Goal: Task Accomplishment & Management: Manage account settings

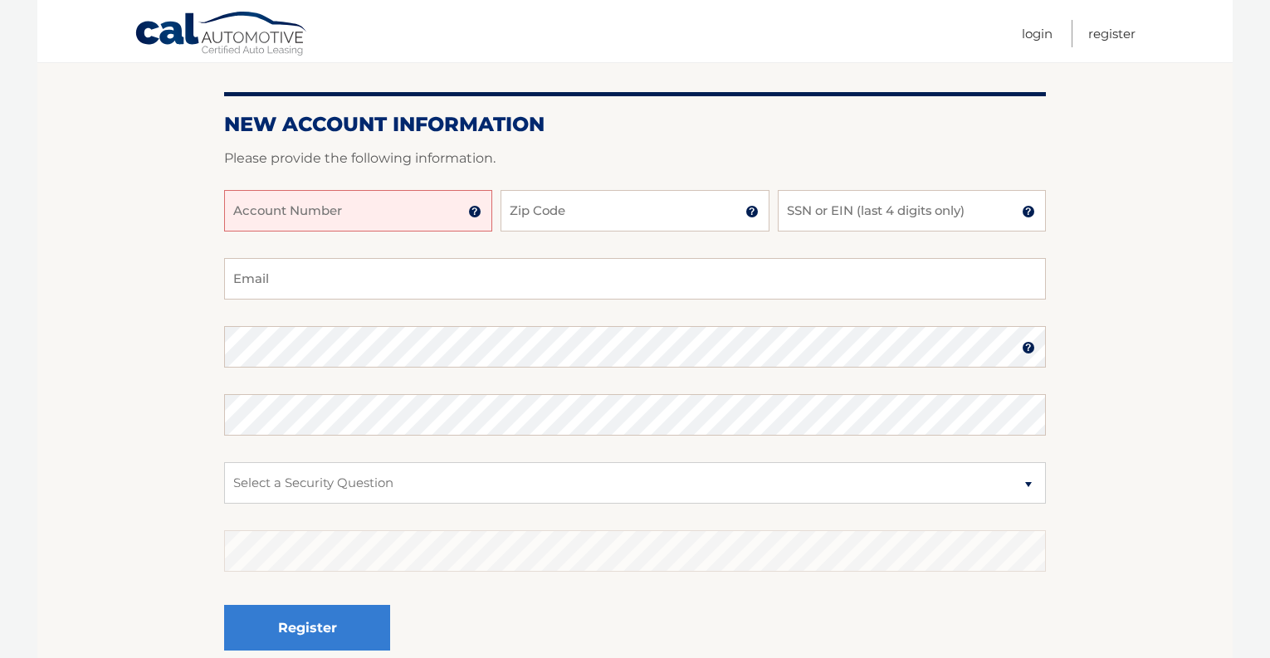
scroll to position [168, 0]
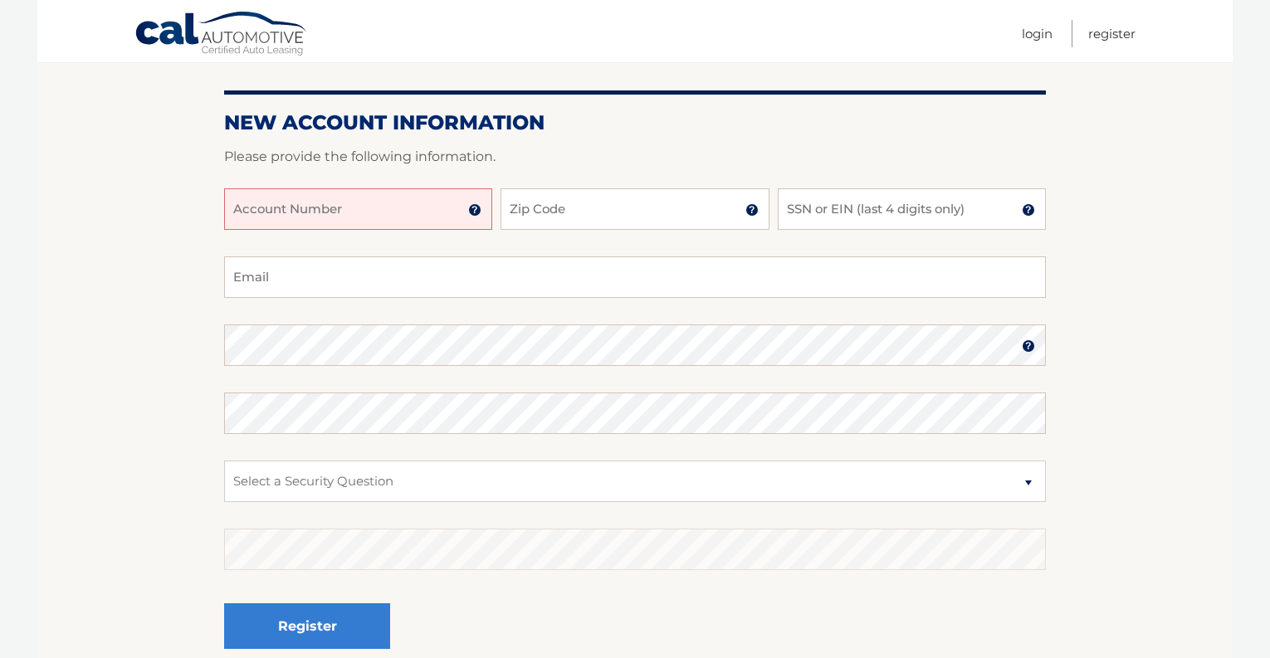
click at [423, 213] on input "Account Number" at bounding box center [358, 209] width 268 height 42
type input "44455999773"
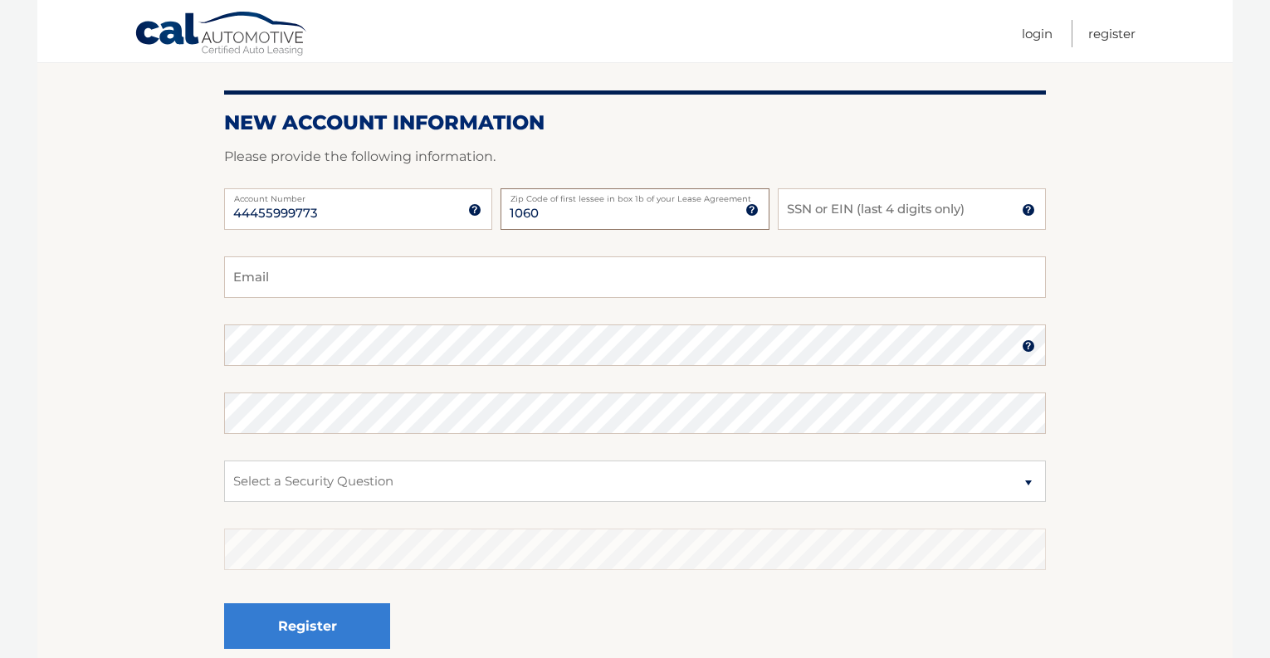
type input "10601"
type input "ryanreis512@gmail.com"
click at [856, 209] on input "SSN or EIN (last 4 digits only)" at bounding box center [912, 209] width 268 height 42
type input "6266"
click at [722, 488] on select "Select a Security Question What was the name of your elementary school? What is…" at bounding box center [635, 482] width 822 height 42
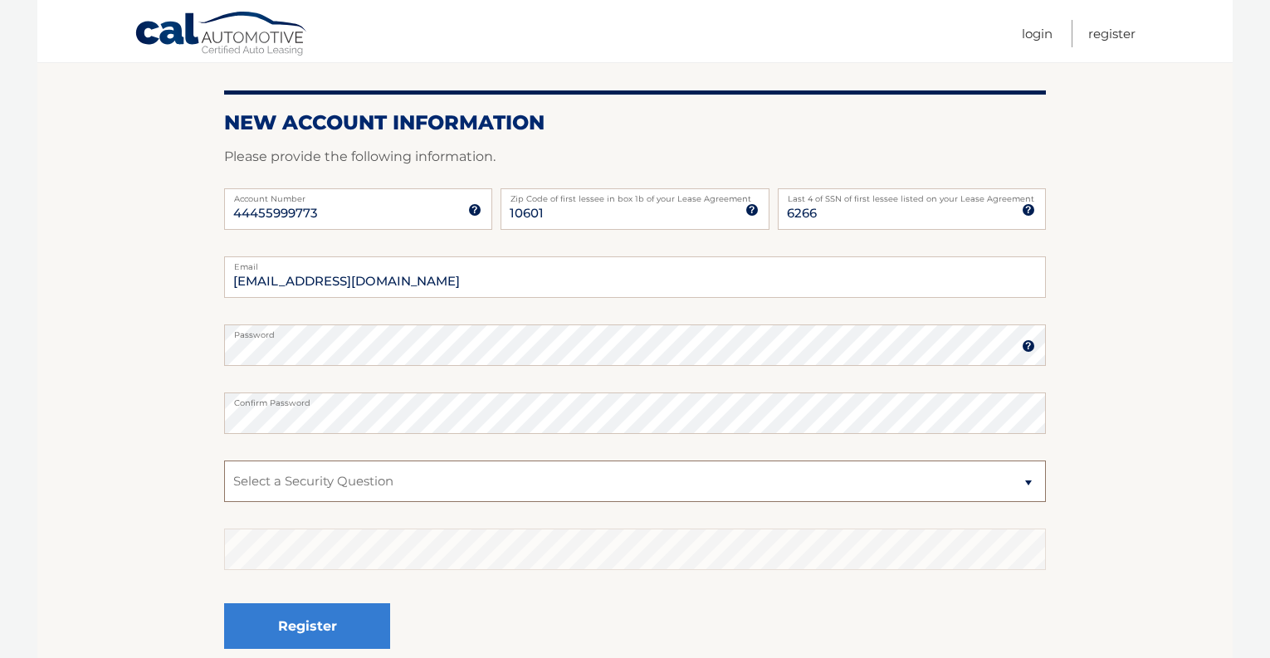
select select "2"
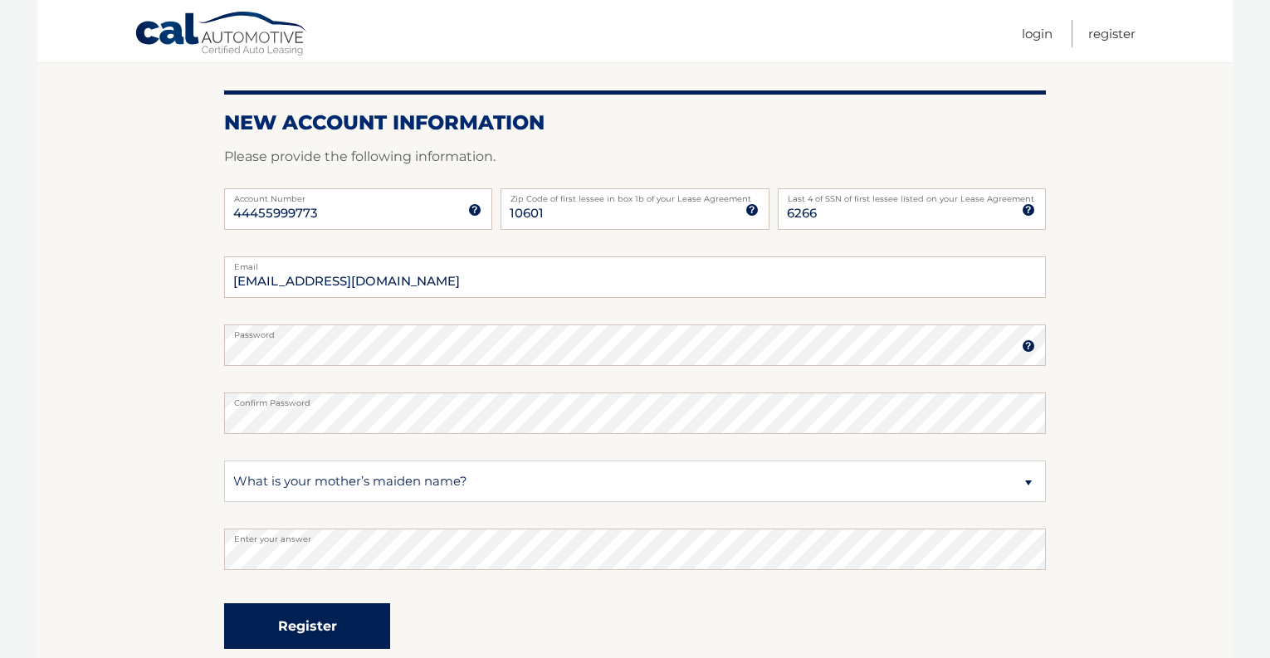
click at [333, 629] on button "Register" at bounding box center [307, 627] width 166 height 46
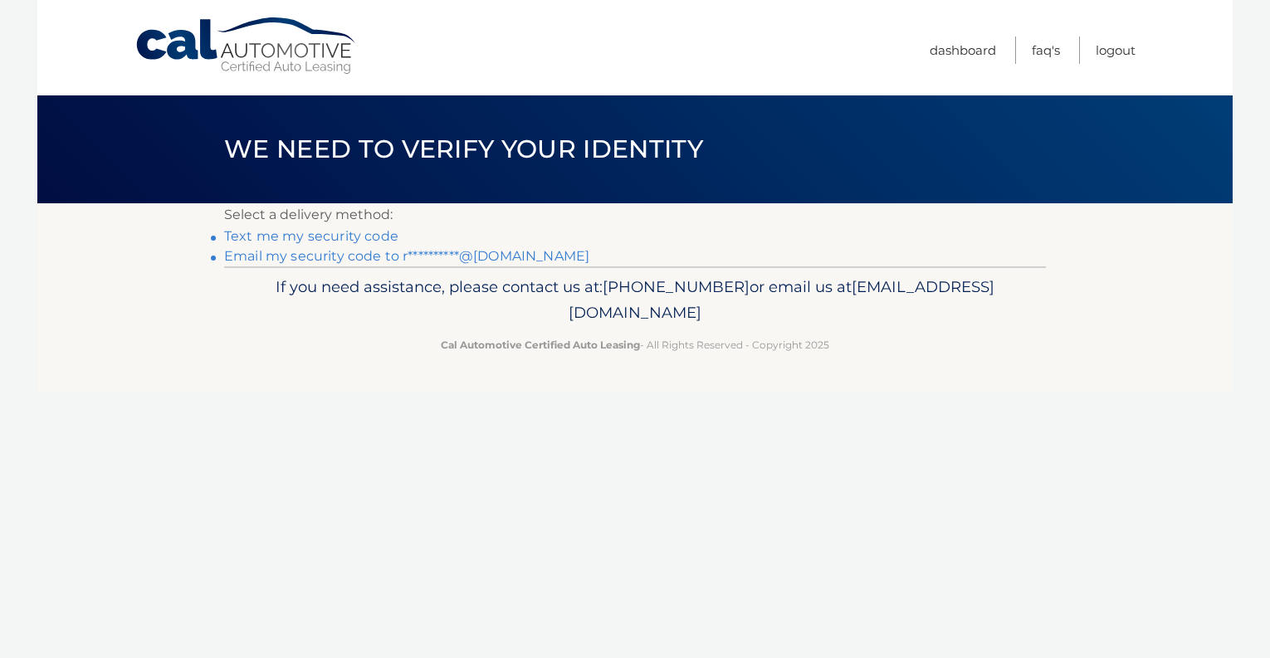
click at [383, 242] on link "Text me my security code" at bounding box center [311, 236] width 174 height 16
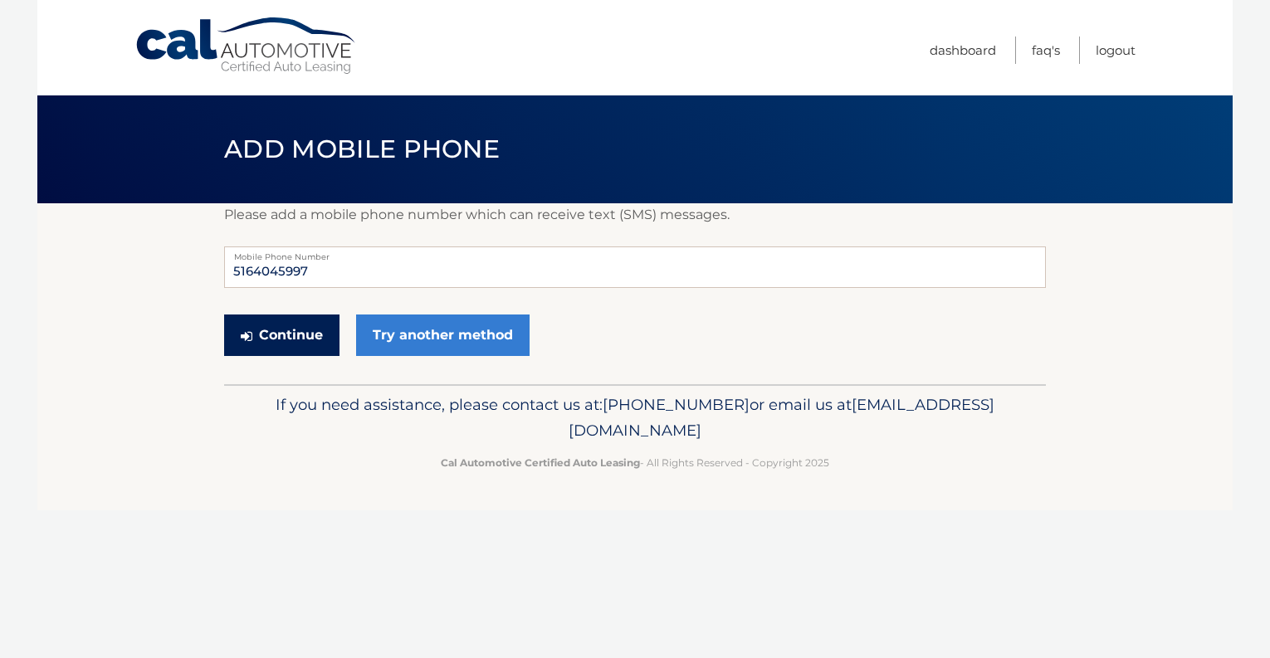
click at [296, 334] on button "Continue" at bounding box center [281, 336] width 115 height 42
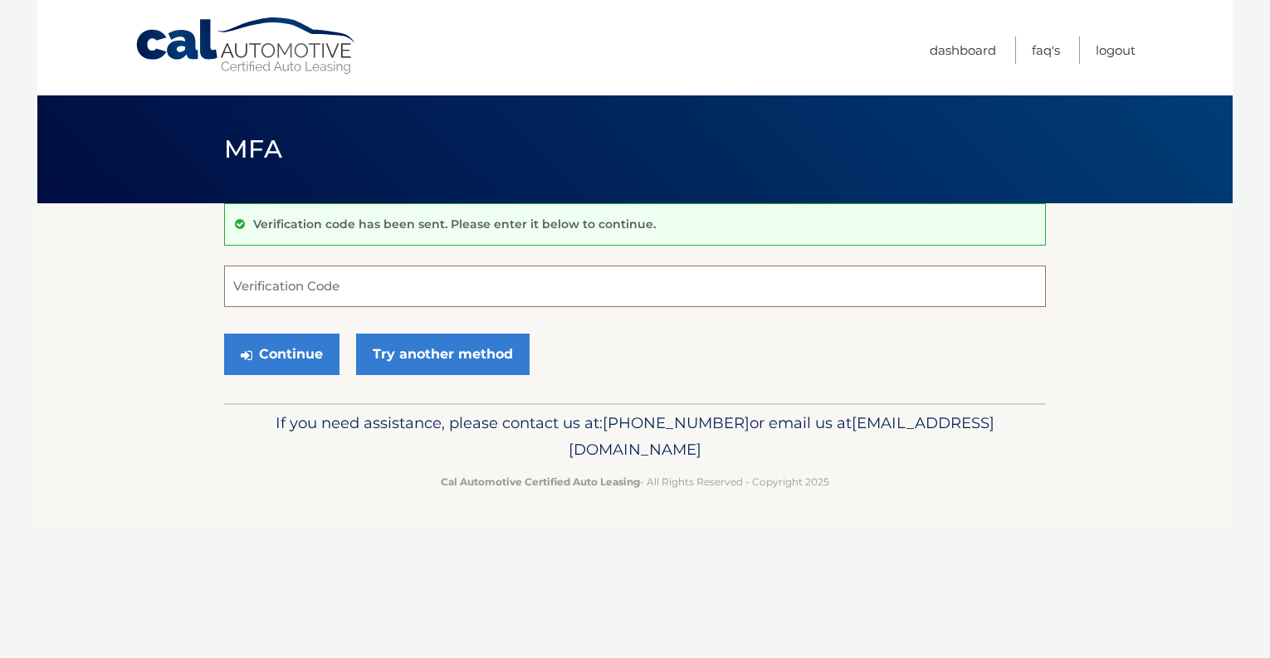
click at [425, 298] on input "Verification Code" at bounding box center [635, 287] width 822 height 42
type input "155986"
click at [279, 350] on button "Continue" at bounding box center [281, 355] width 115 height 42
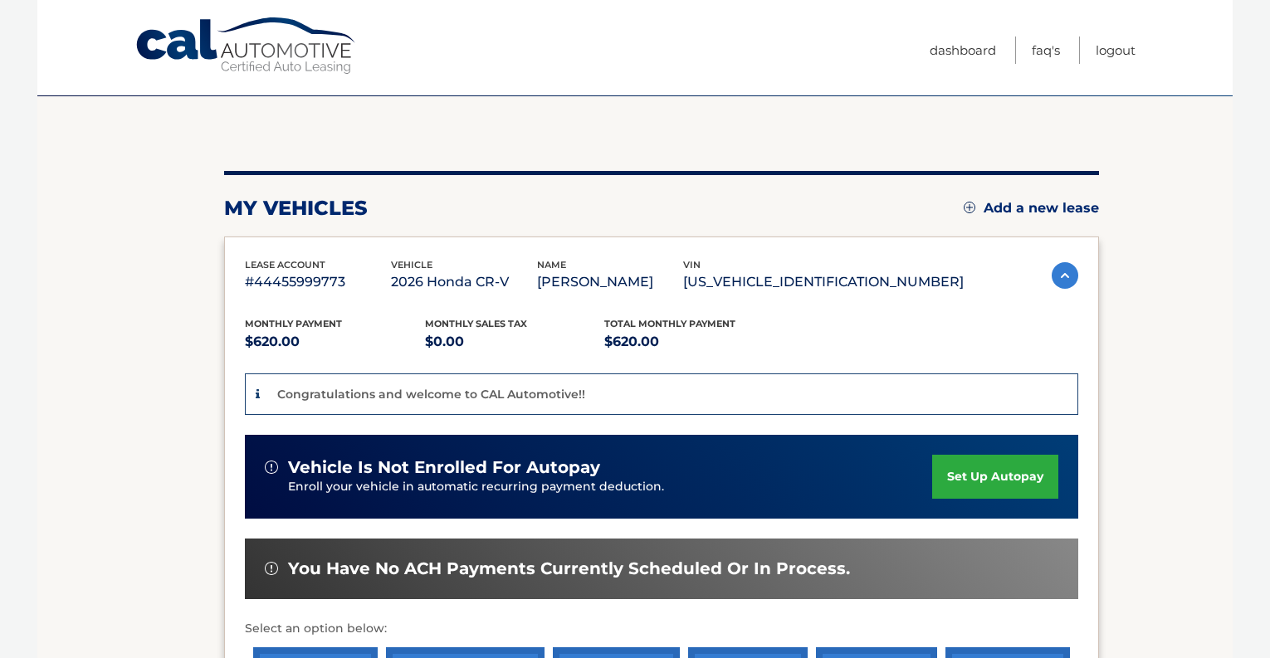
scroll to position [154, 0]
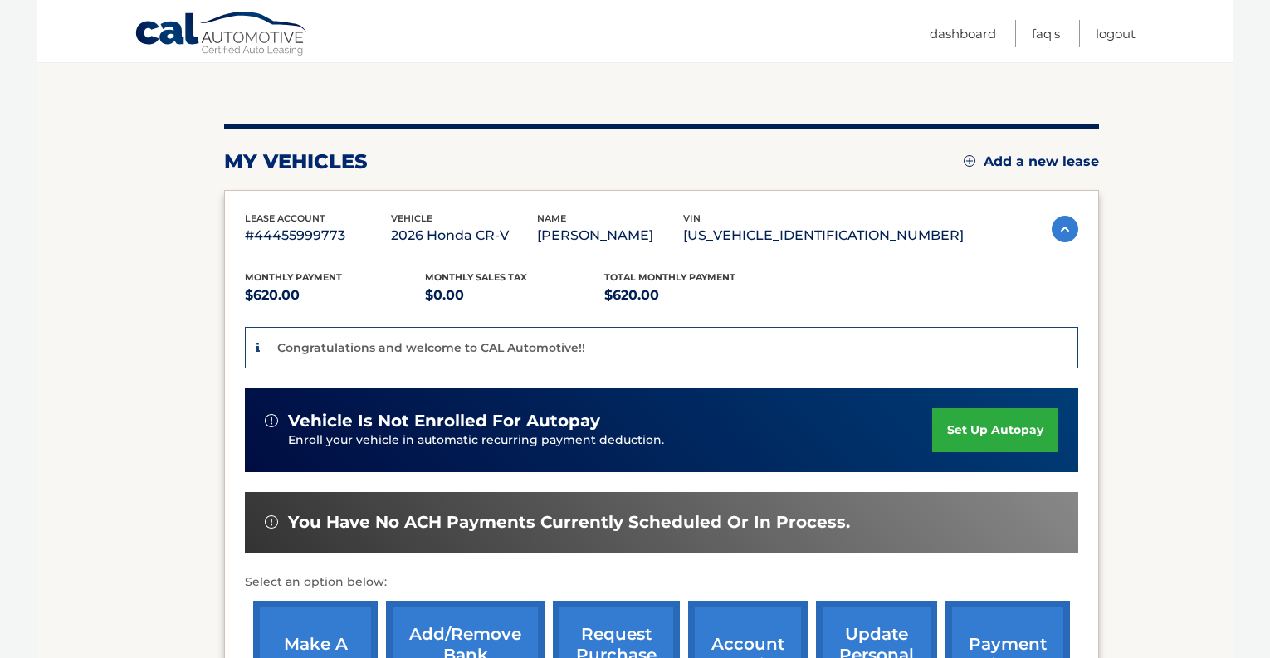
click at [1000, 436] on link "set up autopay" at bounding box center [995, 430] width 126 height 44
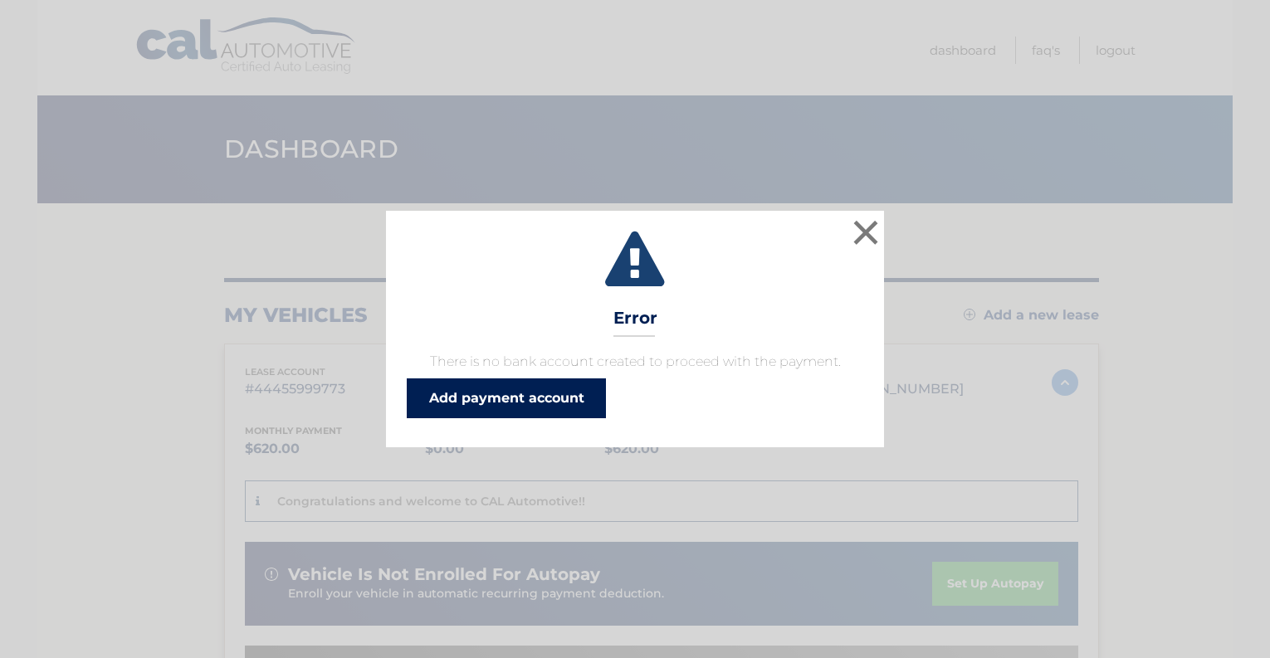
click at [517, 404] on link "Add payment account" at bounding box center [506, 399] width 199 height 40
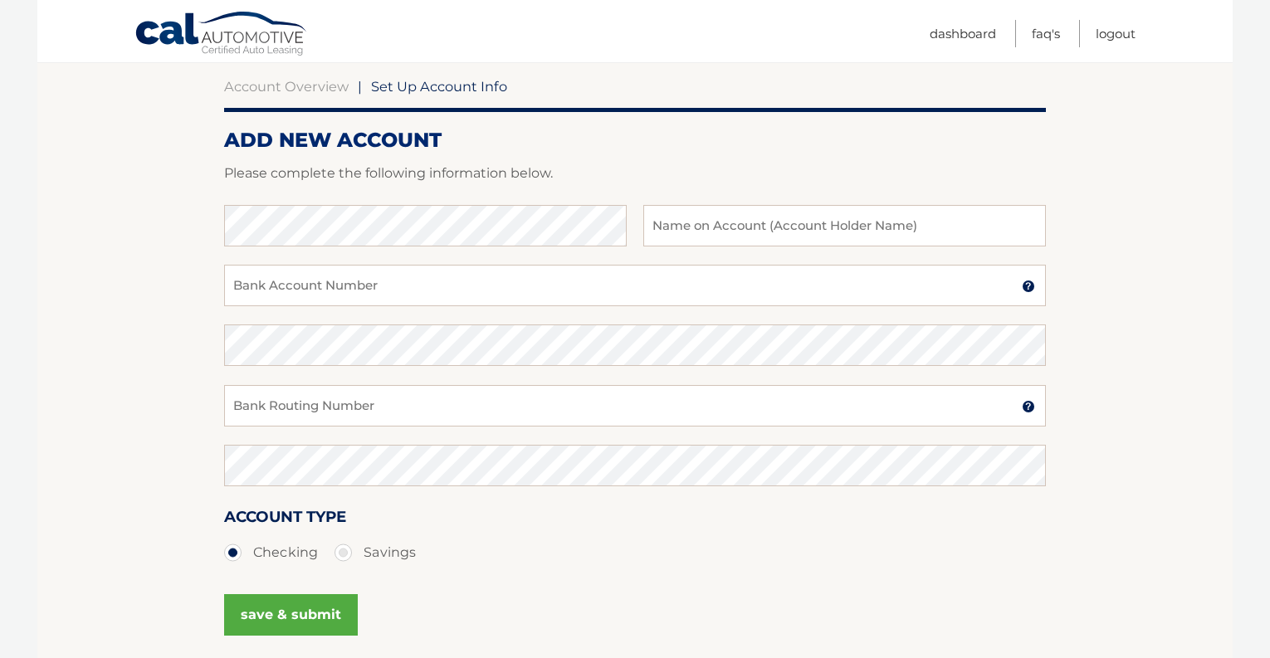
scroll to position [174, 0]
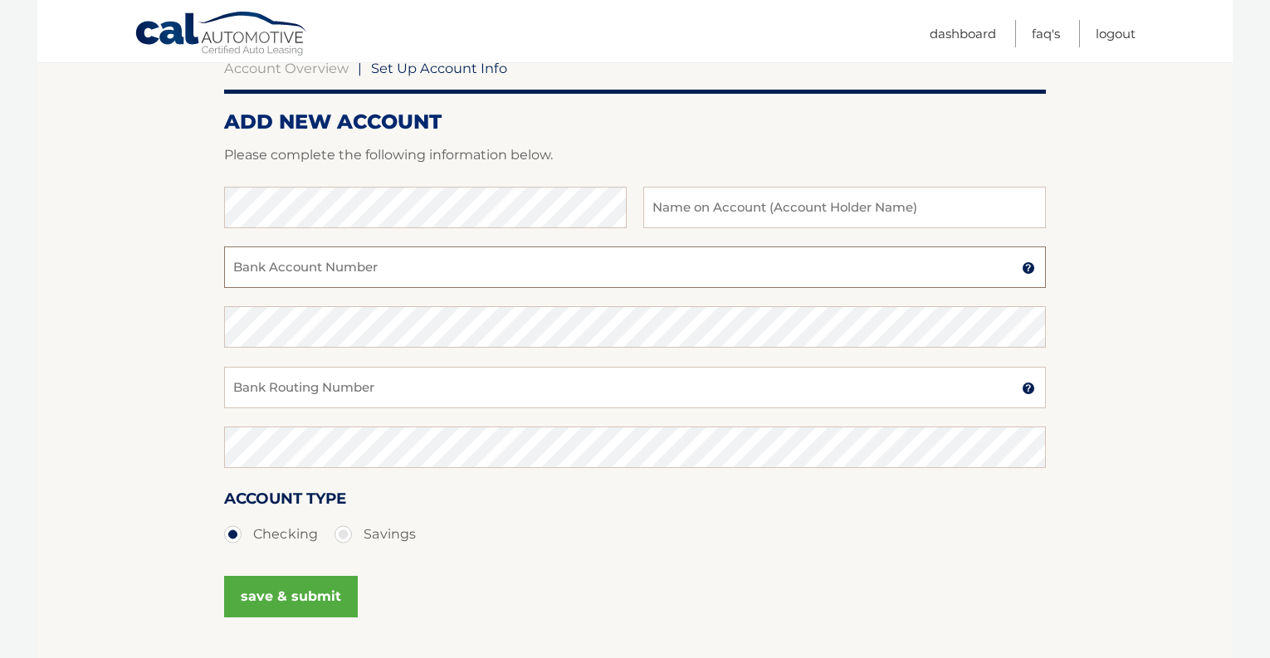
click at [628, 266] on input "Bank Account Number" at bounding box center [635, 268] width 822 height 42
click at [815, 203] on input "text" at bounding box center [844, 208] width 403 height 42
type input "Ryan Reis"
click at [407, 271] on input "Bank Account Number" at bounding box center [635, 268] width 822 height 42
paste input "7011767979"
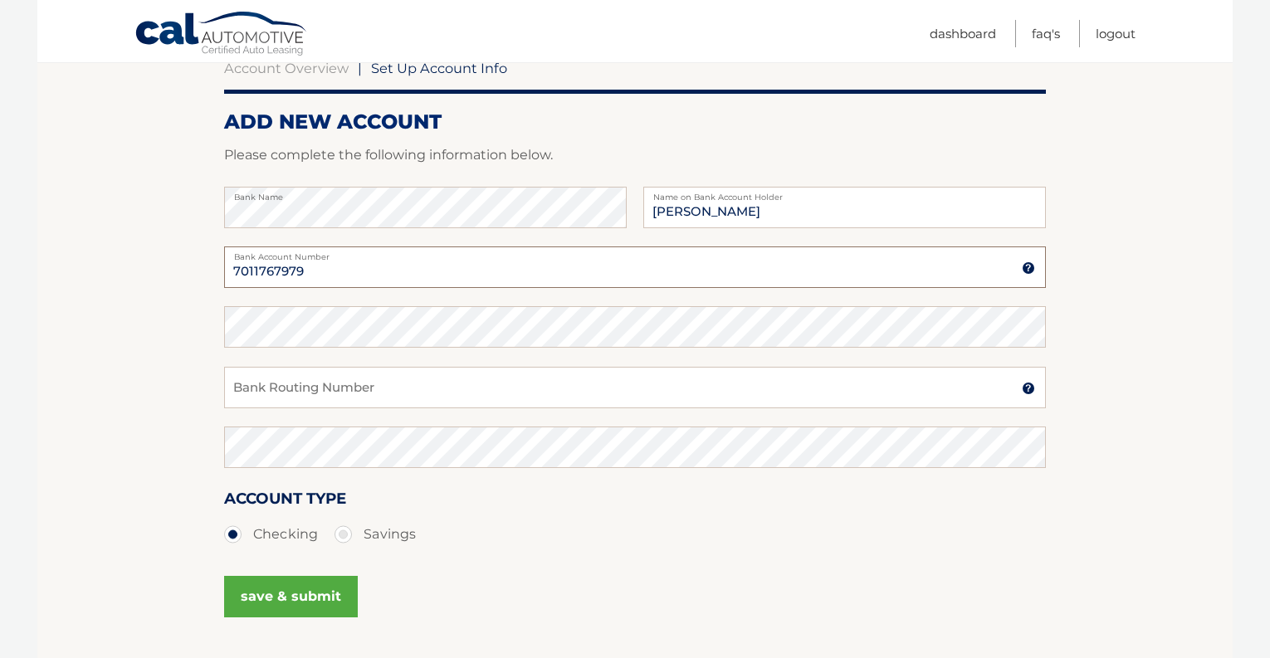
type input "7011767979"
click at [346, 388] on input "Bank Routing Number" at bounding box center [635, 388] width 822 height 42
paste input "031176110"
type input "031176110"
click at [314, 594] on button "save & submit" at bounding box center [291, 597] width 134 height 42
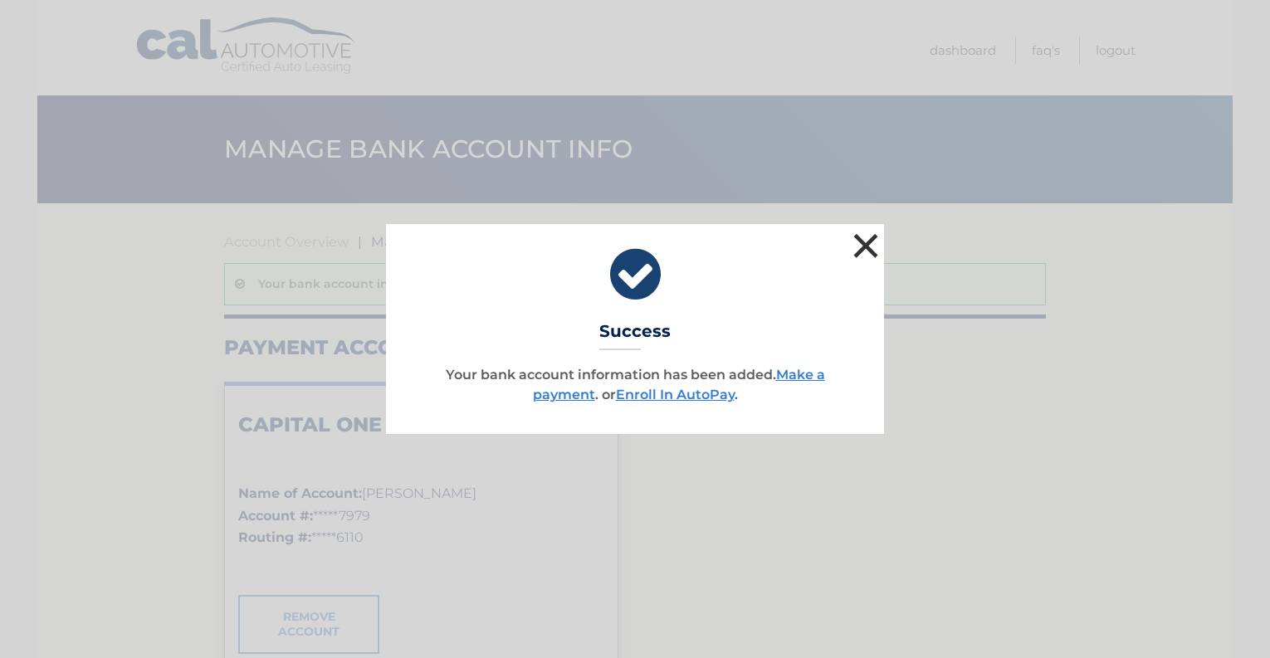
click at [865, 244] on button "×" at bounding box center [865, 245] width 33 height 33
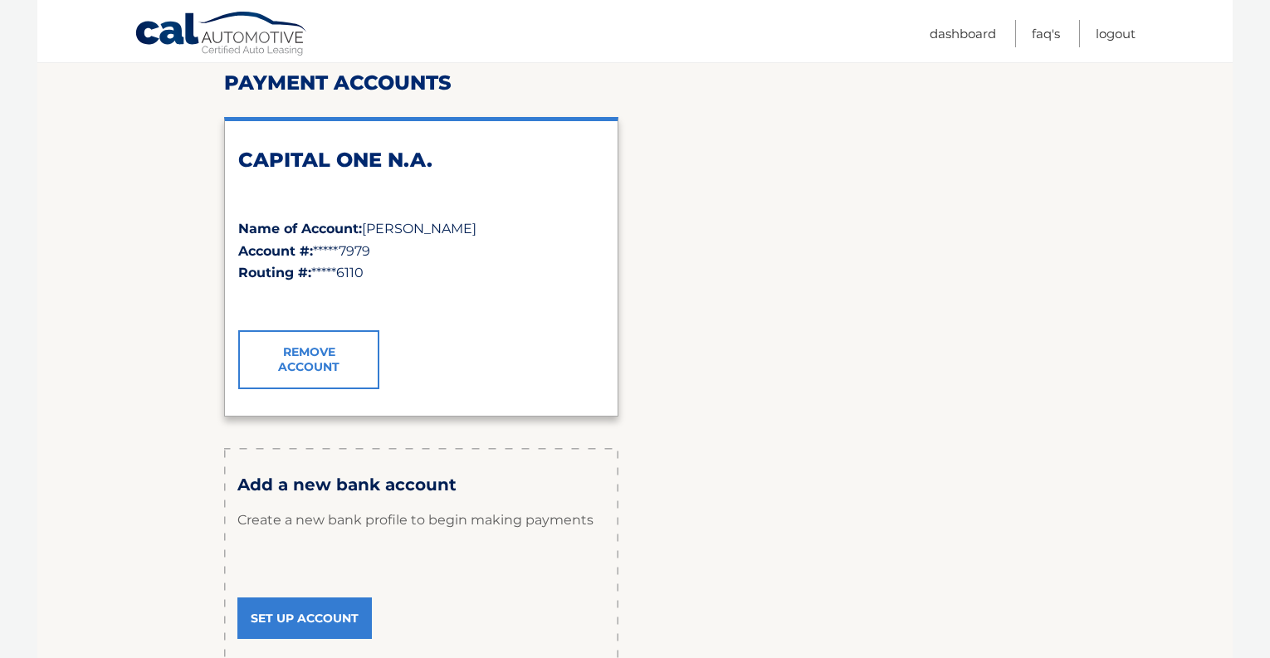
scroll to position [22, 0]
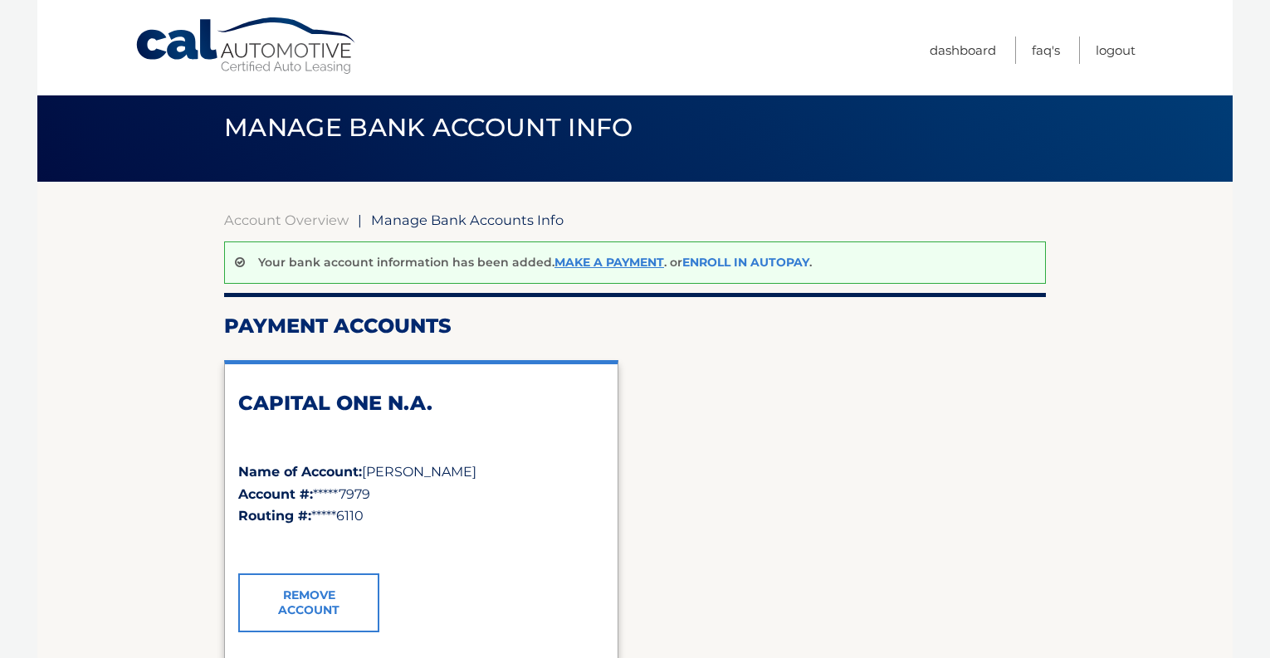
click at [782, 262] on link "Enroll In AutoPay" at bounding box center [745, 262] width 127 height 15
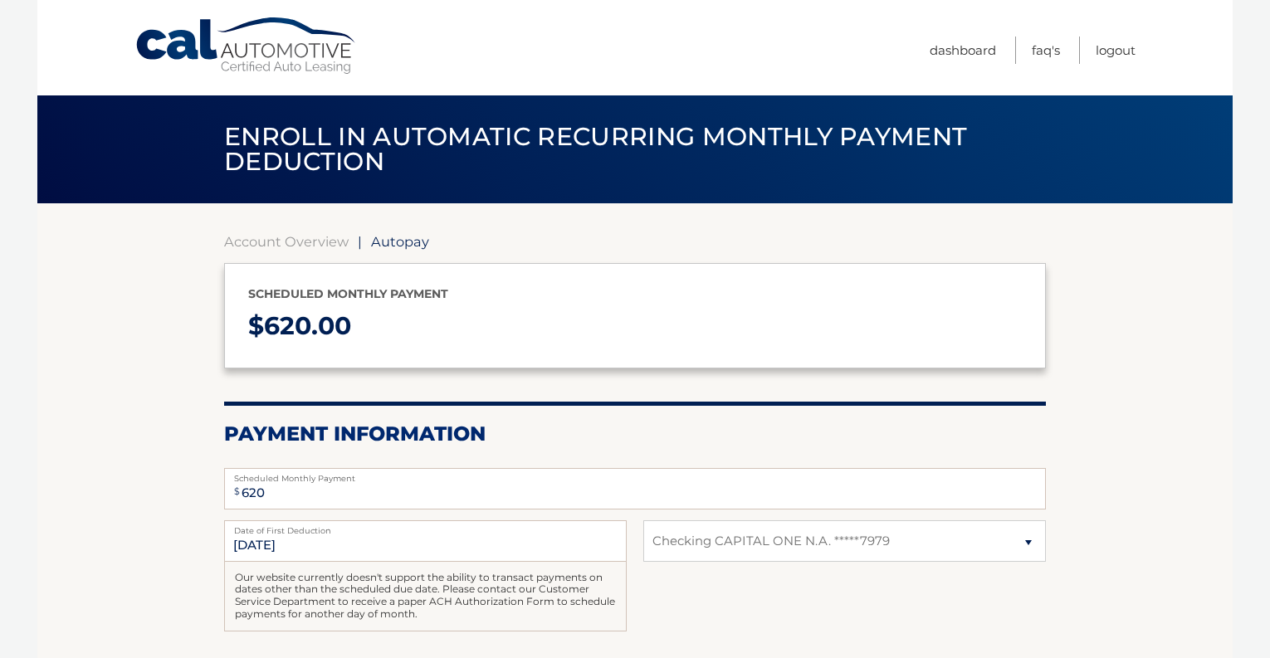
select select "N2ViZTVhNjEtZmE3Yi00NzljLWFmMTUtZTQyYjAzMTIxMjM0"
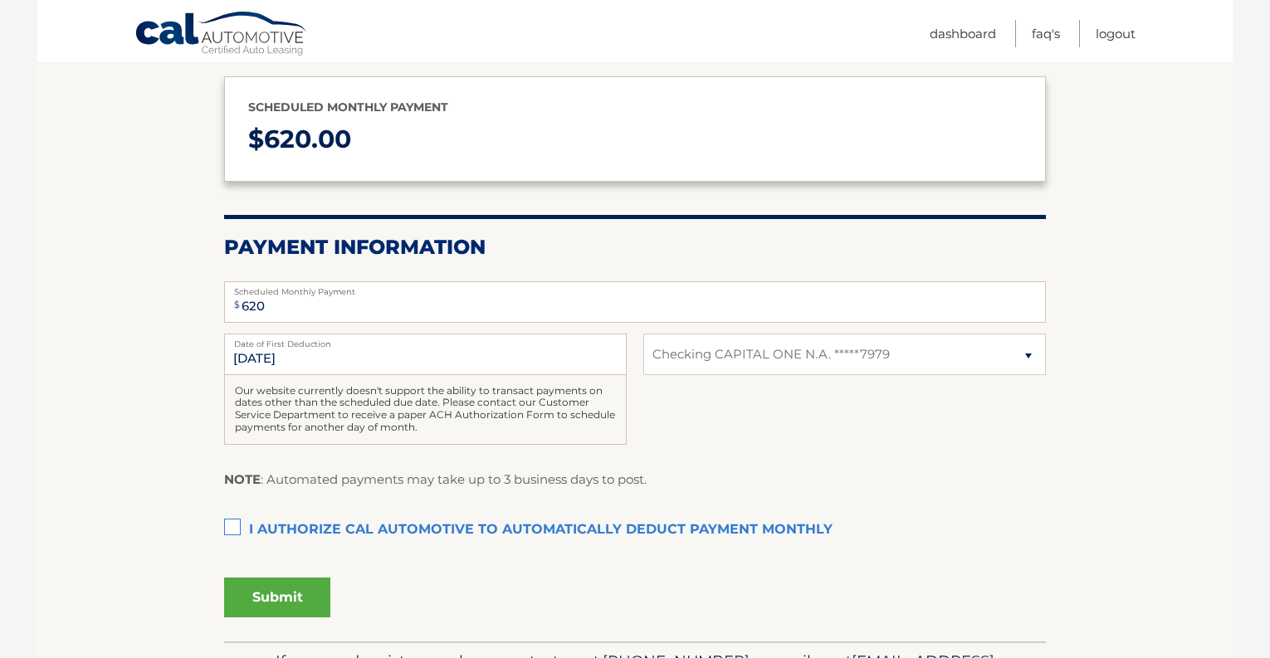
scroll to position [225, 0]
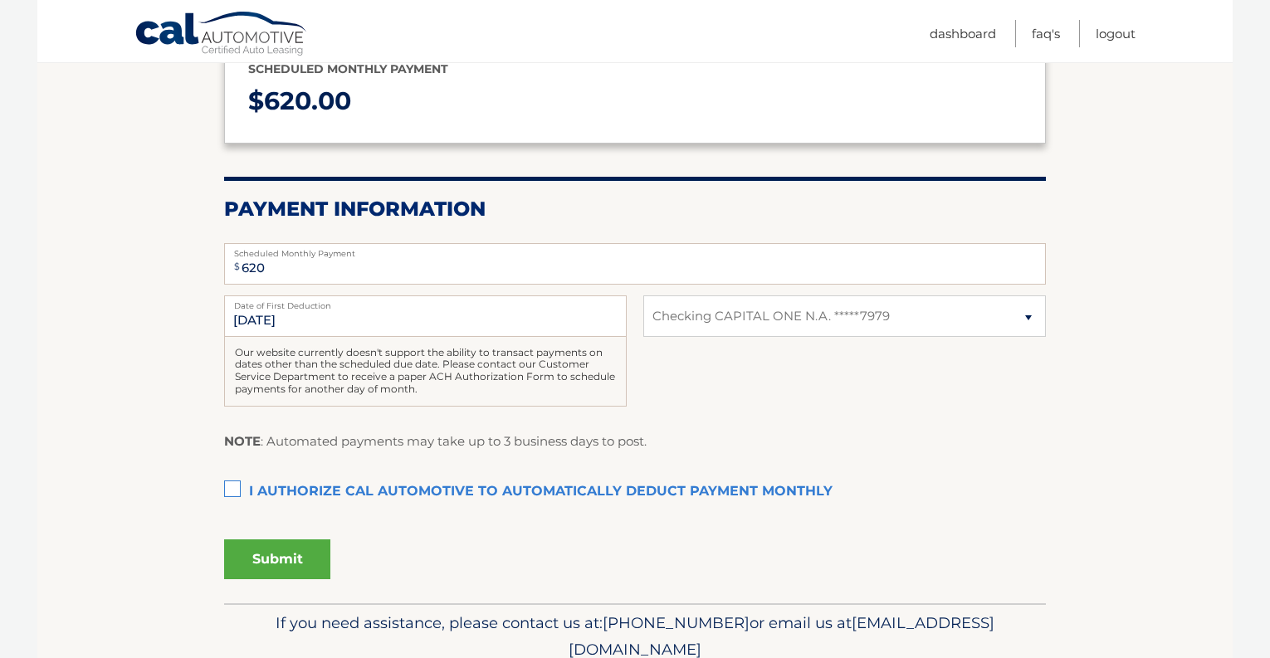
click at [232, 490] on label "I authorize cal automotive to automatically deduct payment monthly This checkbo…" at bounding box center [635, 492] width 822 height 33
click at [0, 0] on input "I authorize cal automotive to automatically deduct payment monthly This checkbo…" at bounding box center [0, 0] width 0 height 0
click at [297, 565] on button "Submit" at bounding box center [277, 560] width 106 height 40
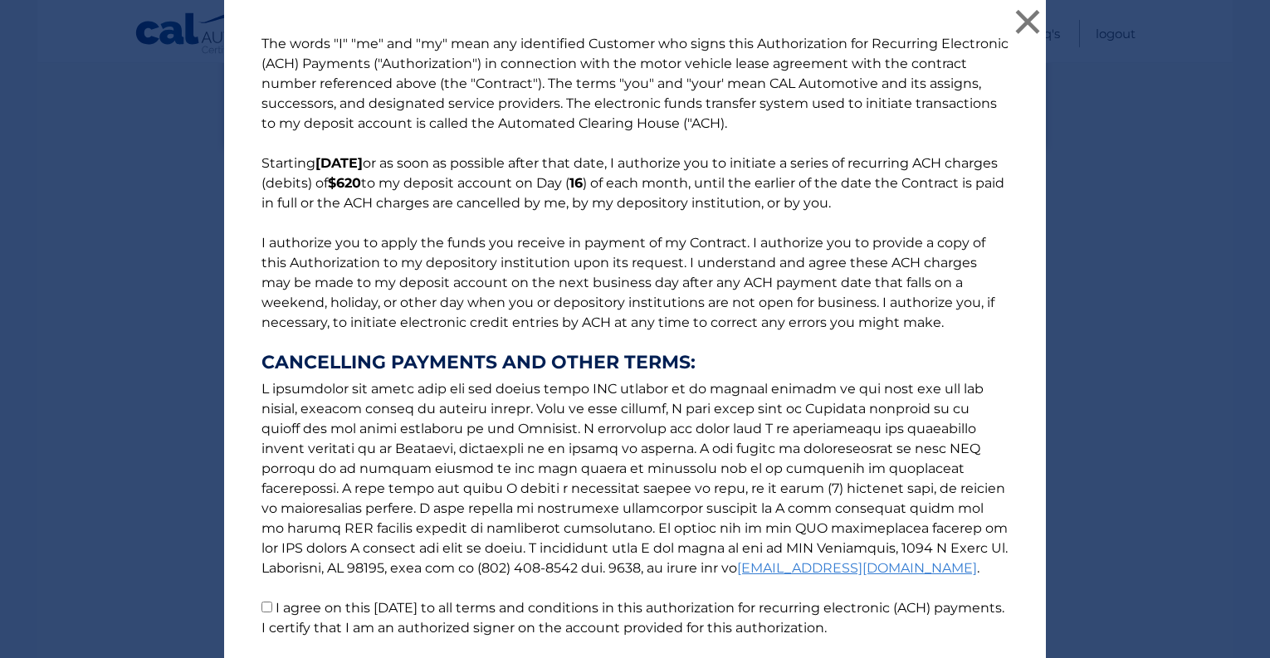
scroll to position [125, 0]
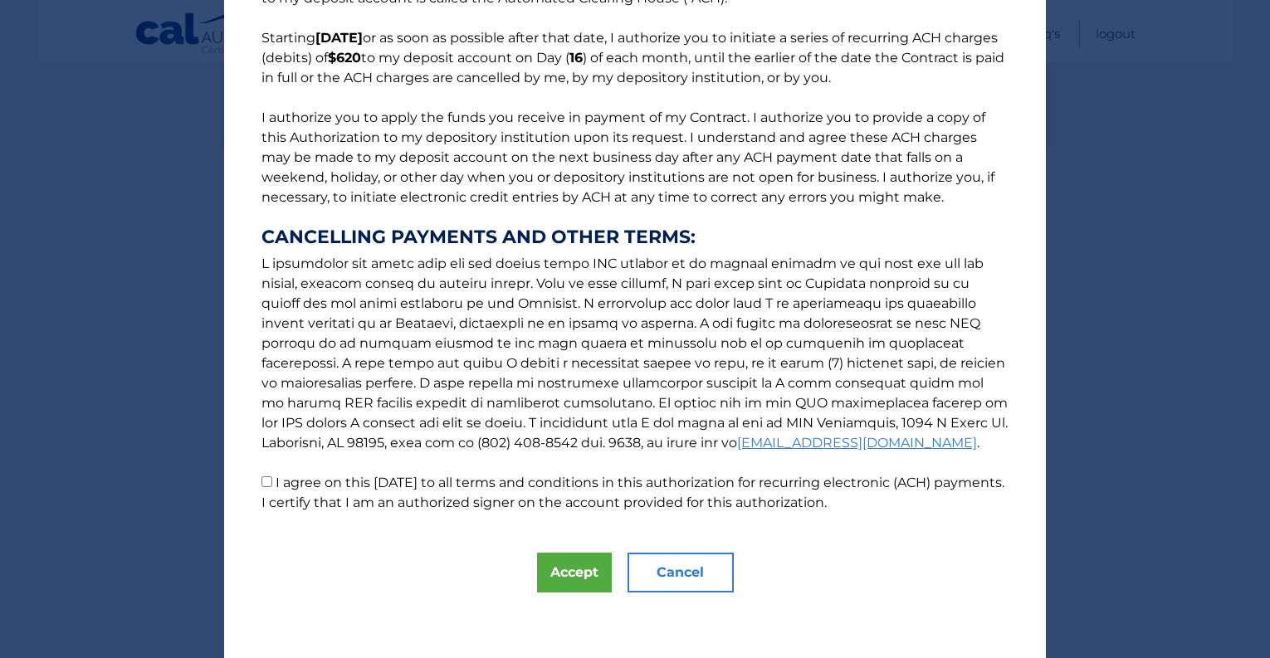
click at [266, 482] on input "I agree on this 08/31/2025 to all terms and conditions in this authorization fo…" at bounding box center [266, 482] width 11 height 11
checkbox input "true"
click at [579, 578] on button "Accept" at bounding box center [574, 573] width 75 height 40
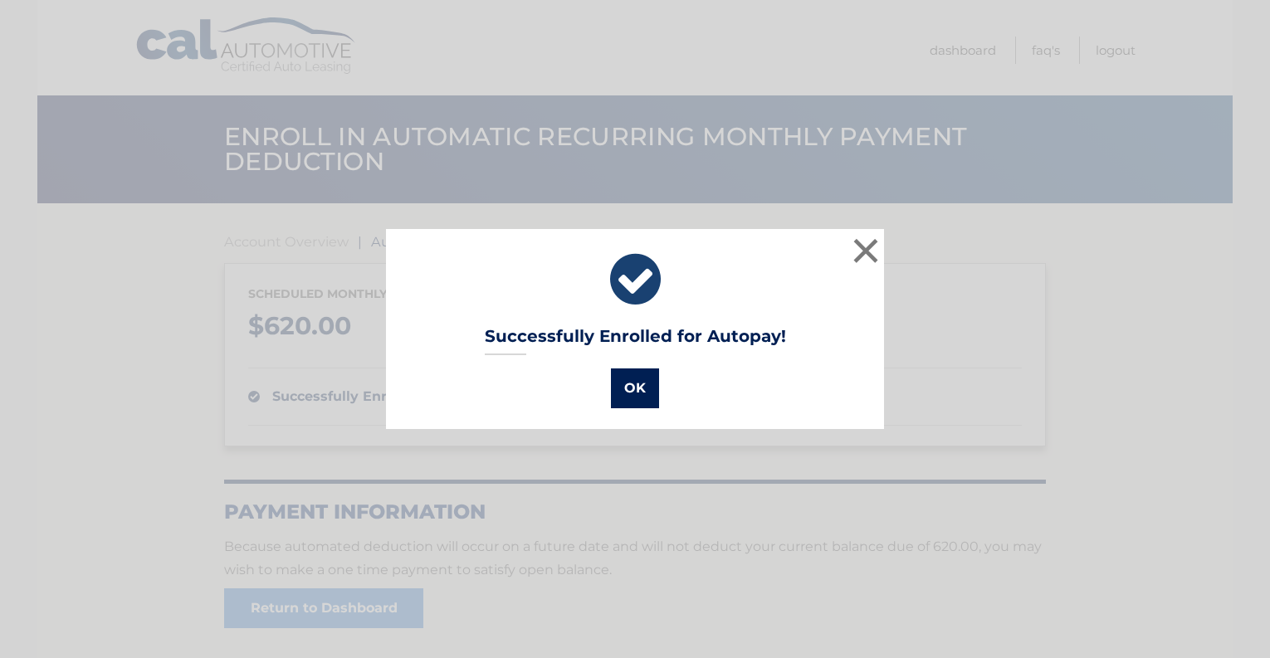
click at [650, 384] on button "OK" at bounding box center [635, 389] width 48 height 40
